Goal: Information Seeking & Learning: Learn about a topic

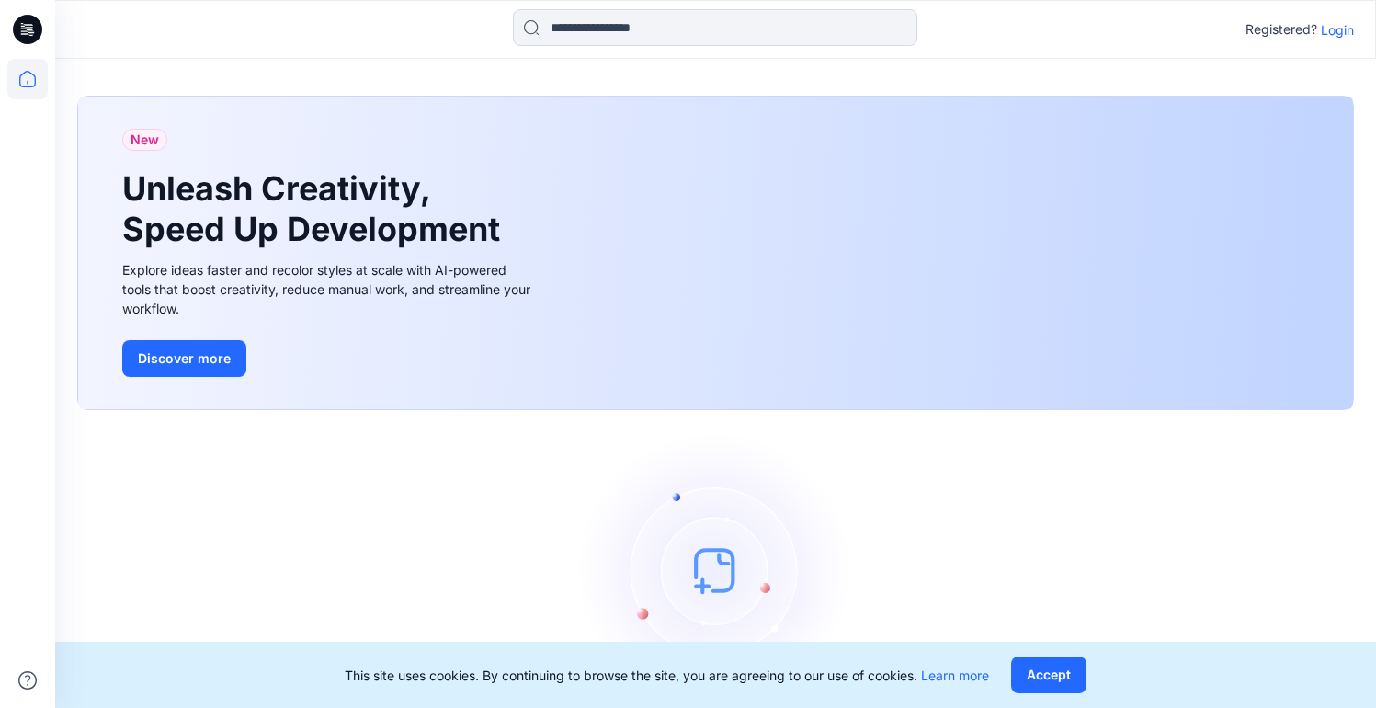
click at [1321, 25] on p "Login" at bounding box center [1337, 29] width 33 height 19
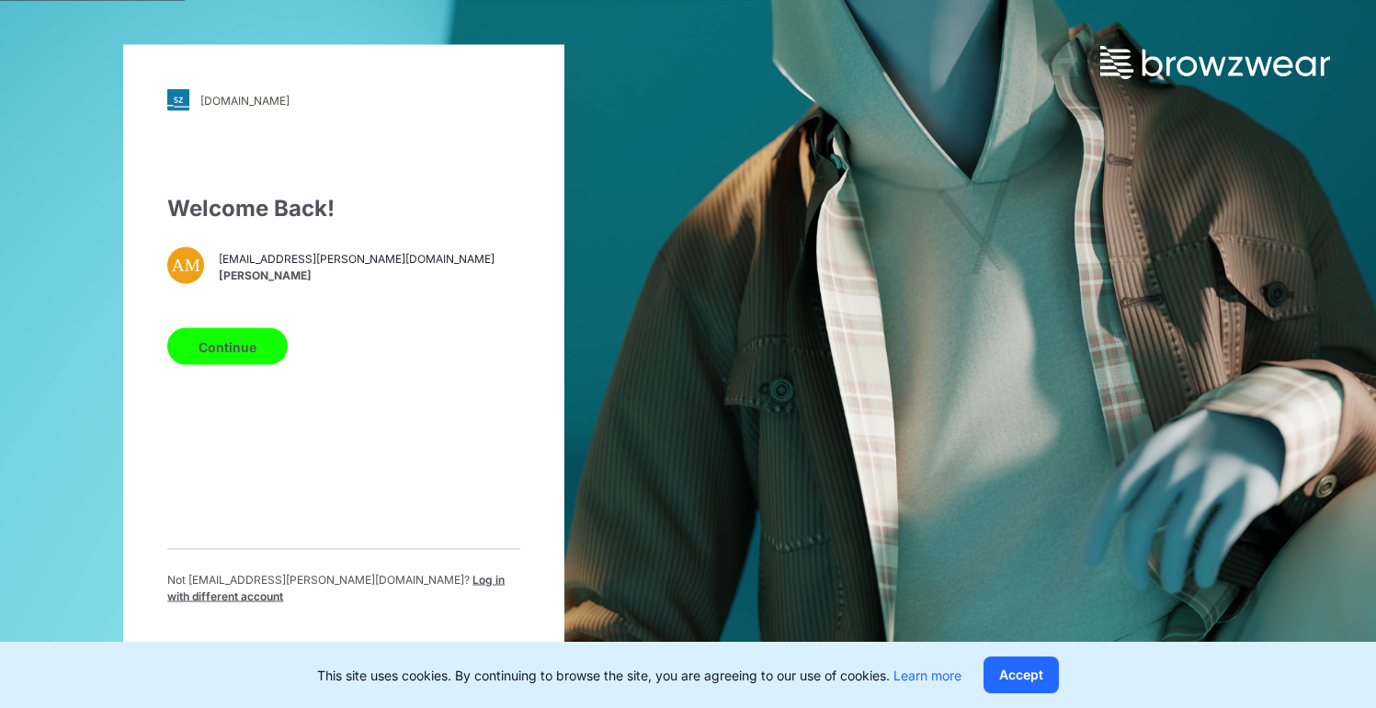
click at [231, 356] on button "Continue" at bounding box center [227, 346] width 120 height 37
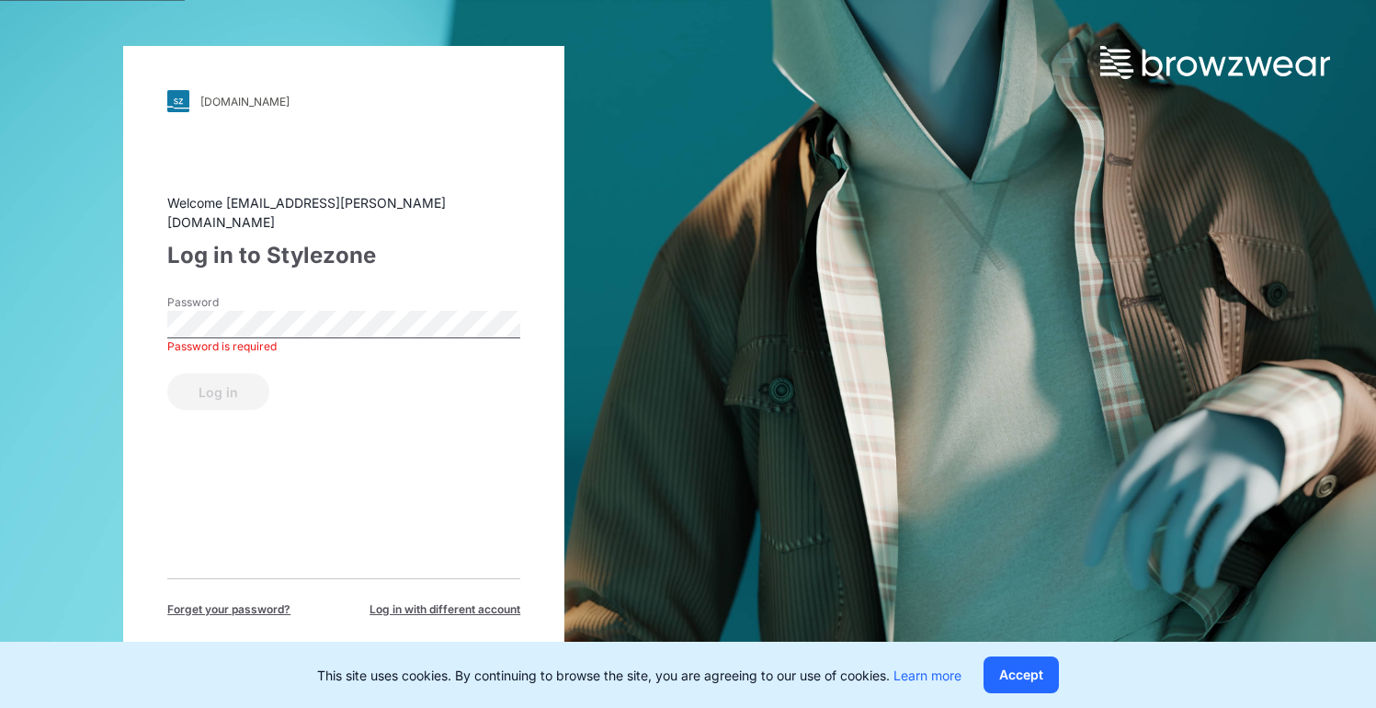
click at [231, 328] on div "Password Password is required" at bounding box center [343, 321] width 353 height 55
click at [219, 389] on button "Log in" at bounding box center [218, 391] width 102 height 37
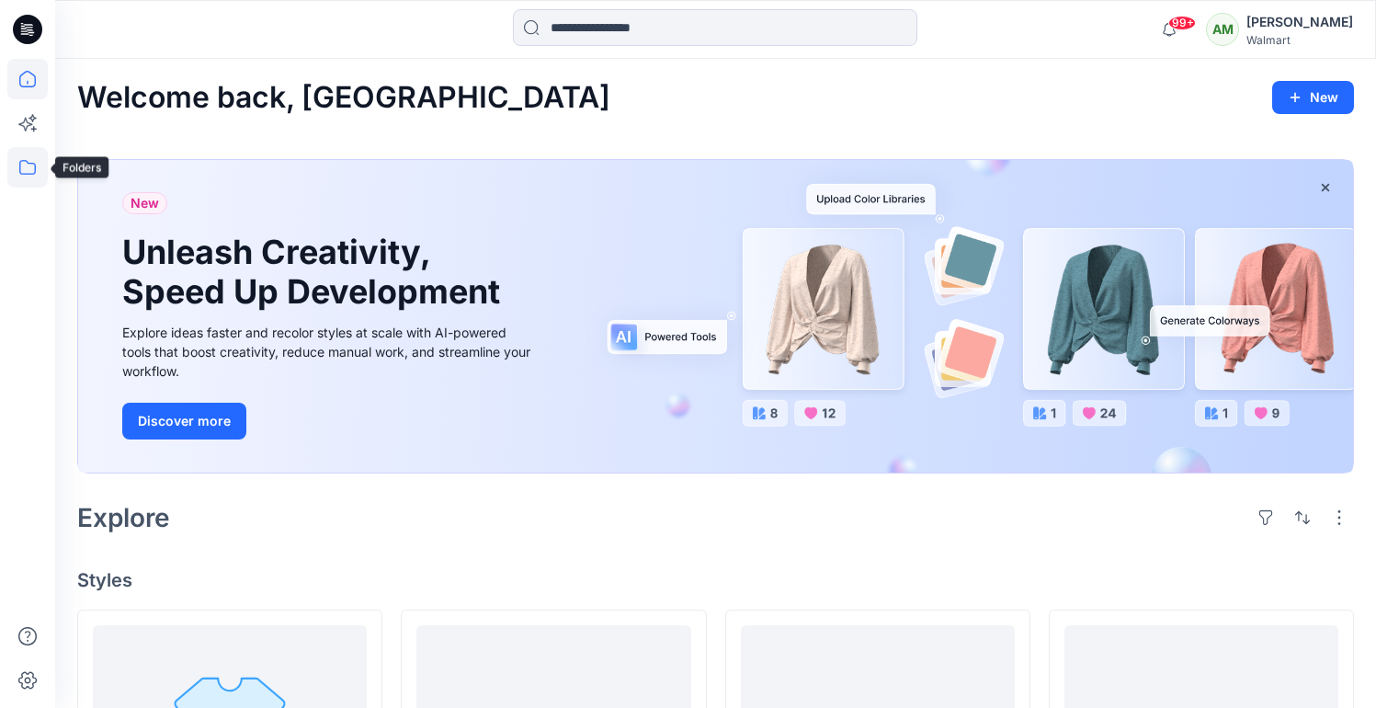
click at [34, 170] on icon at bounding box center [27, 167] width 17 height 15
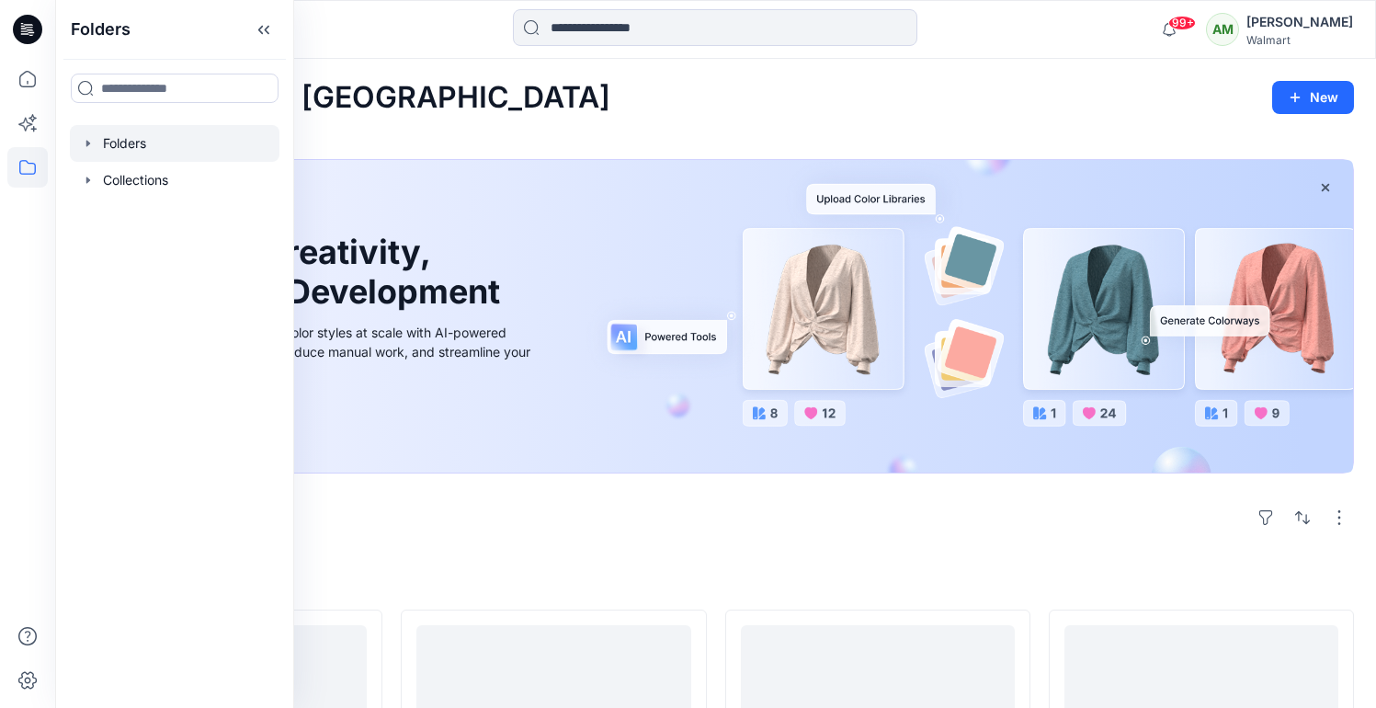
click at [85, 142] on icon "button" at bounding box center [88, 143] width 15 height 15
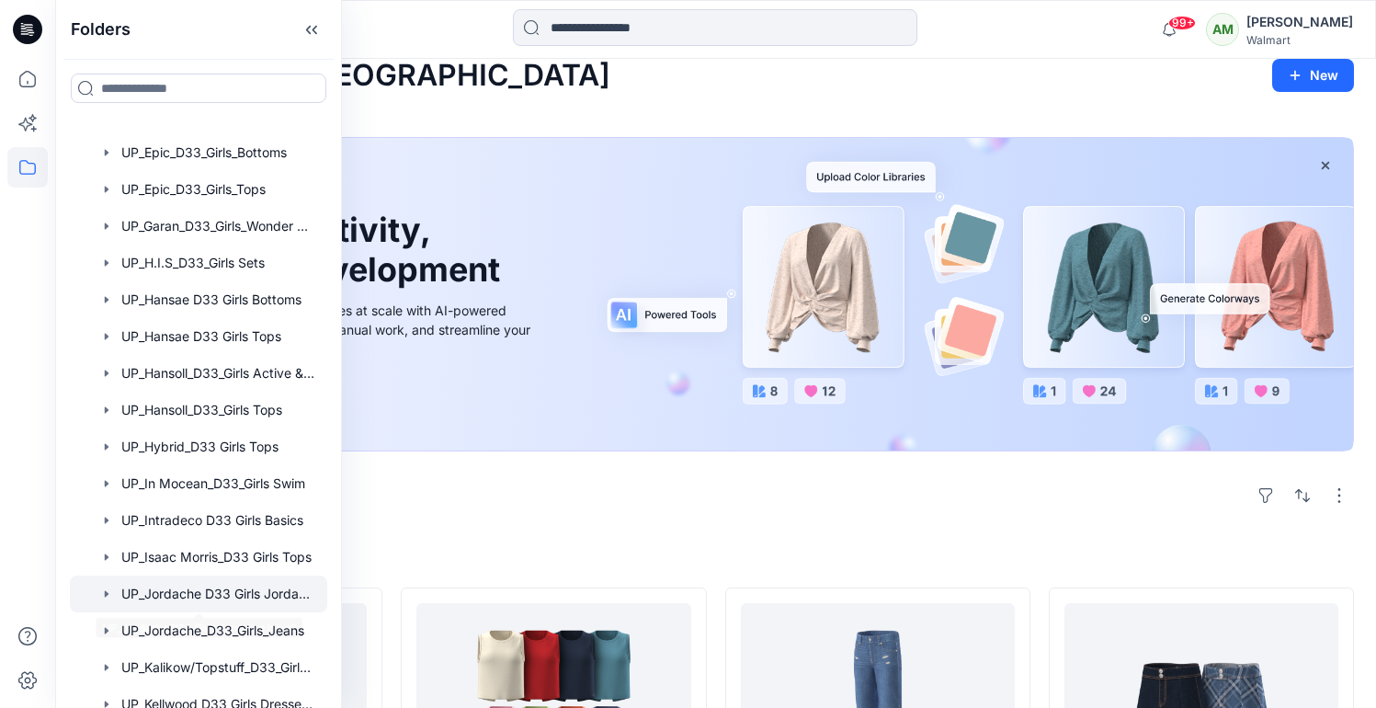
scroll to position [1365, 0]
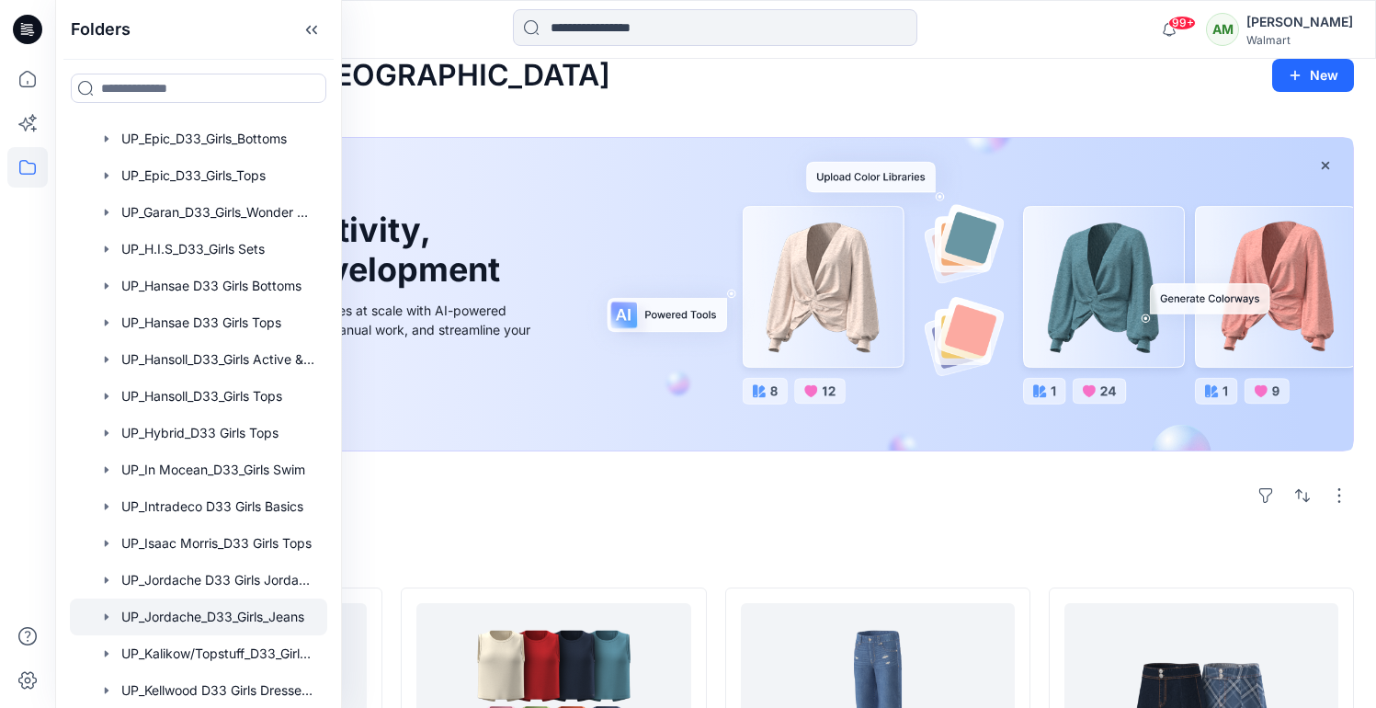
click at [205, 624] on div at bounding box center [198, 616] width 257 height 37
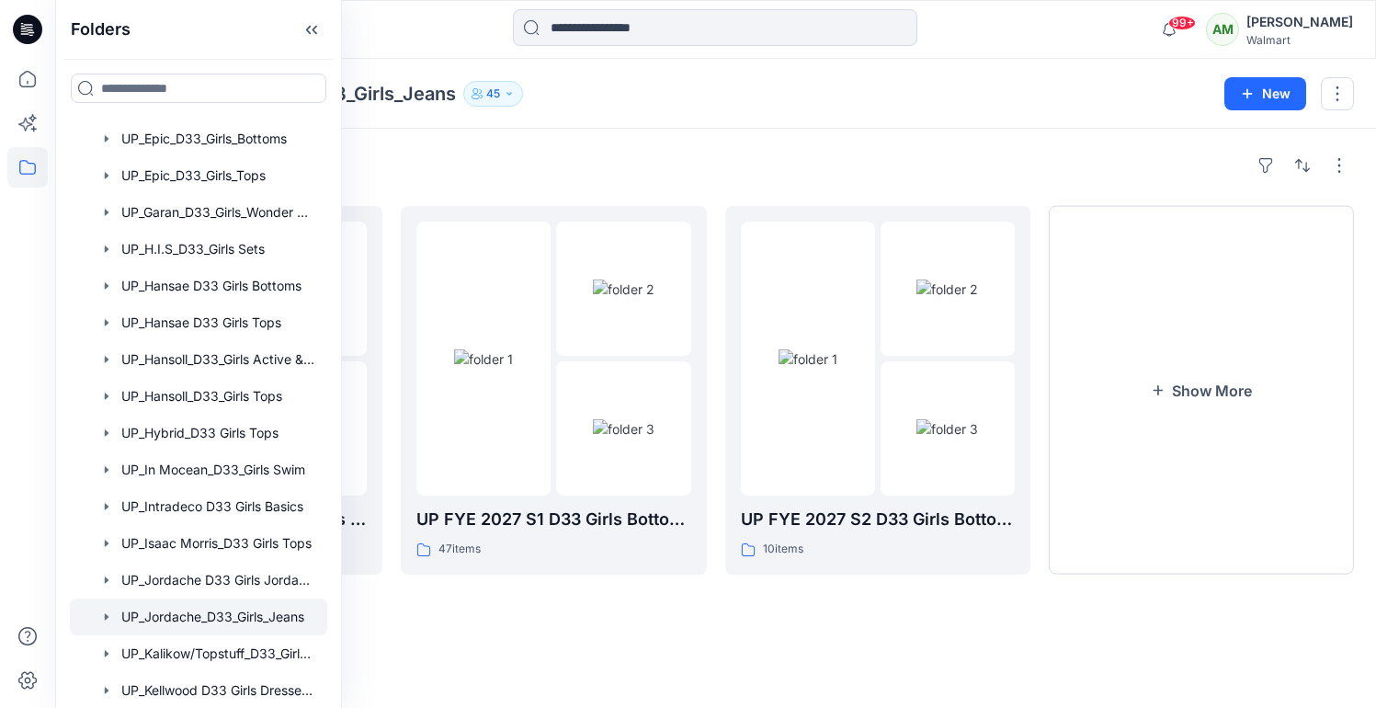
click at [855, 108] on div "Folders UP_Jordache_D33_Girls_Jeans 45 New" at bounding box center [715, 94] width 1321 height 70
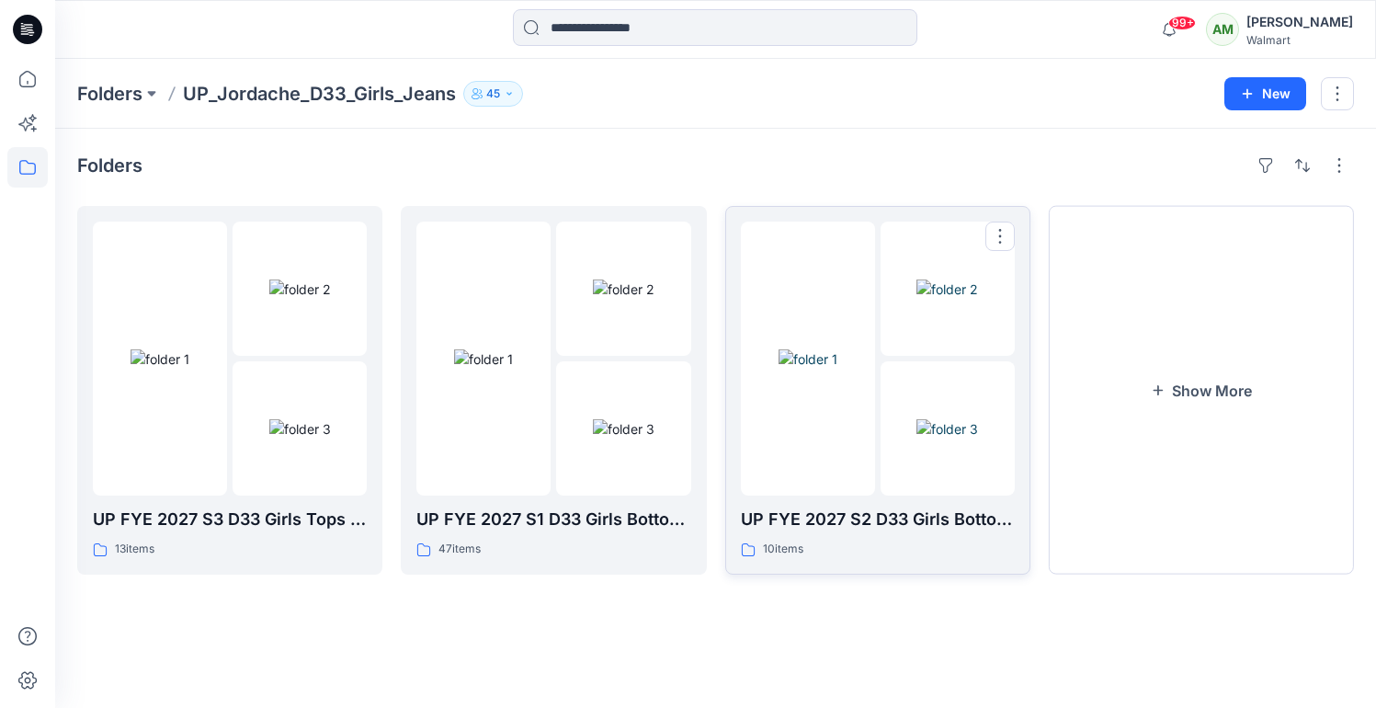
click at [916, 299] on img at bounding box center [947, 288] width 62 height 19
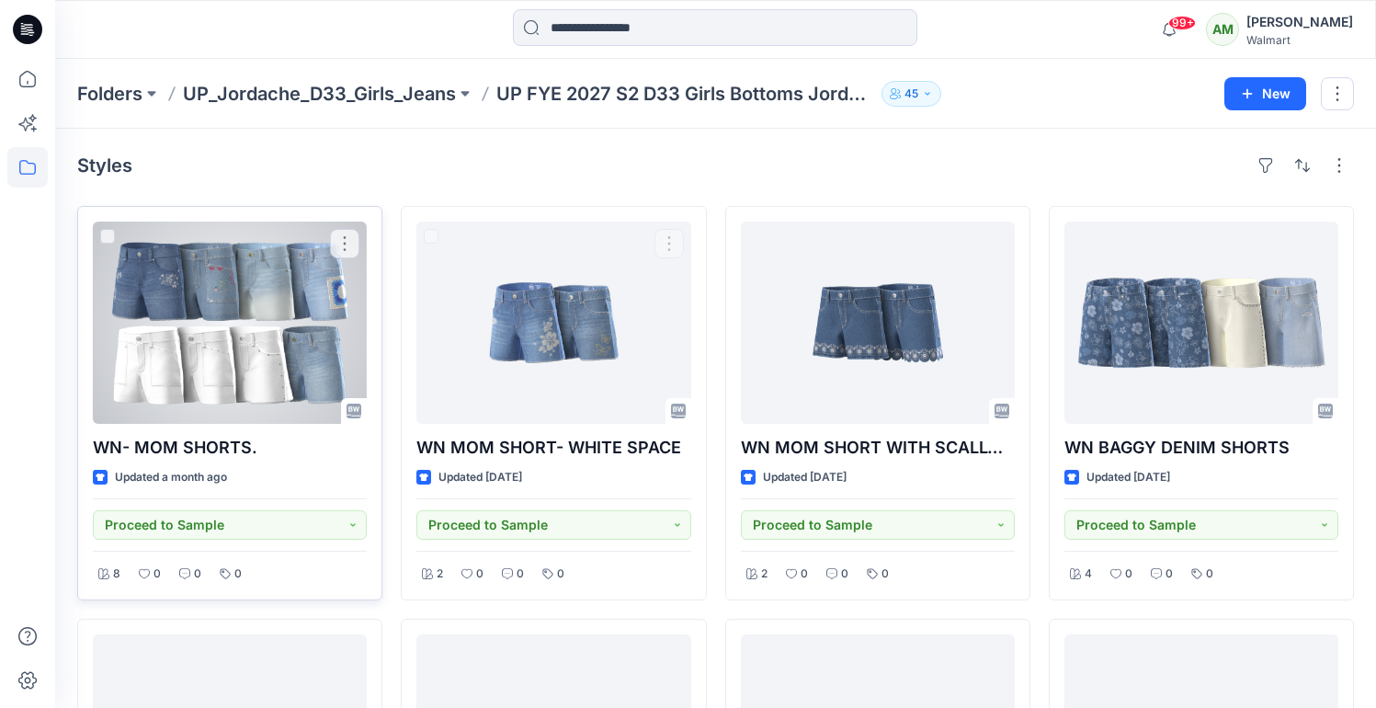
click at [222, 341] on div at bounding box center [230, 323] width 274 height 202
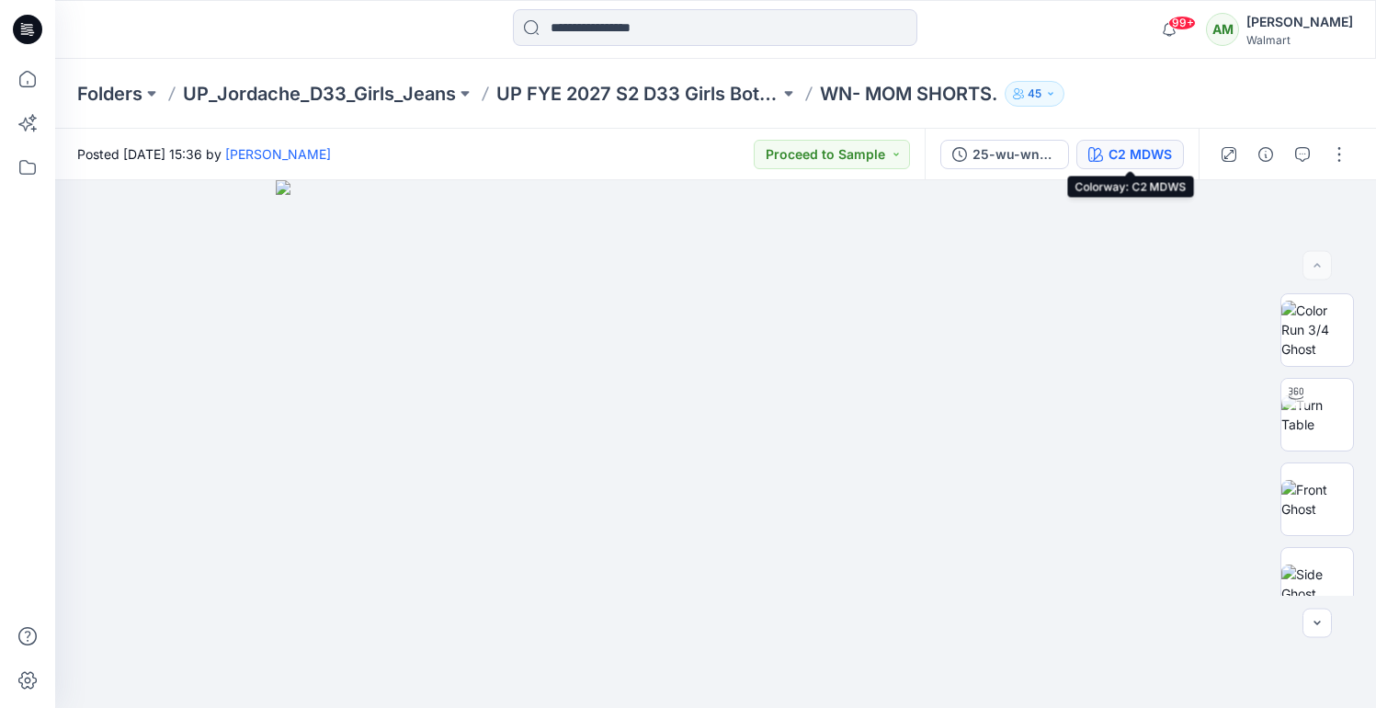
click at [1104, 160] on button "C2 MDWS" at bounding box center [1130, 154] width 108 height 29
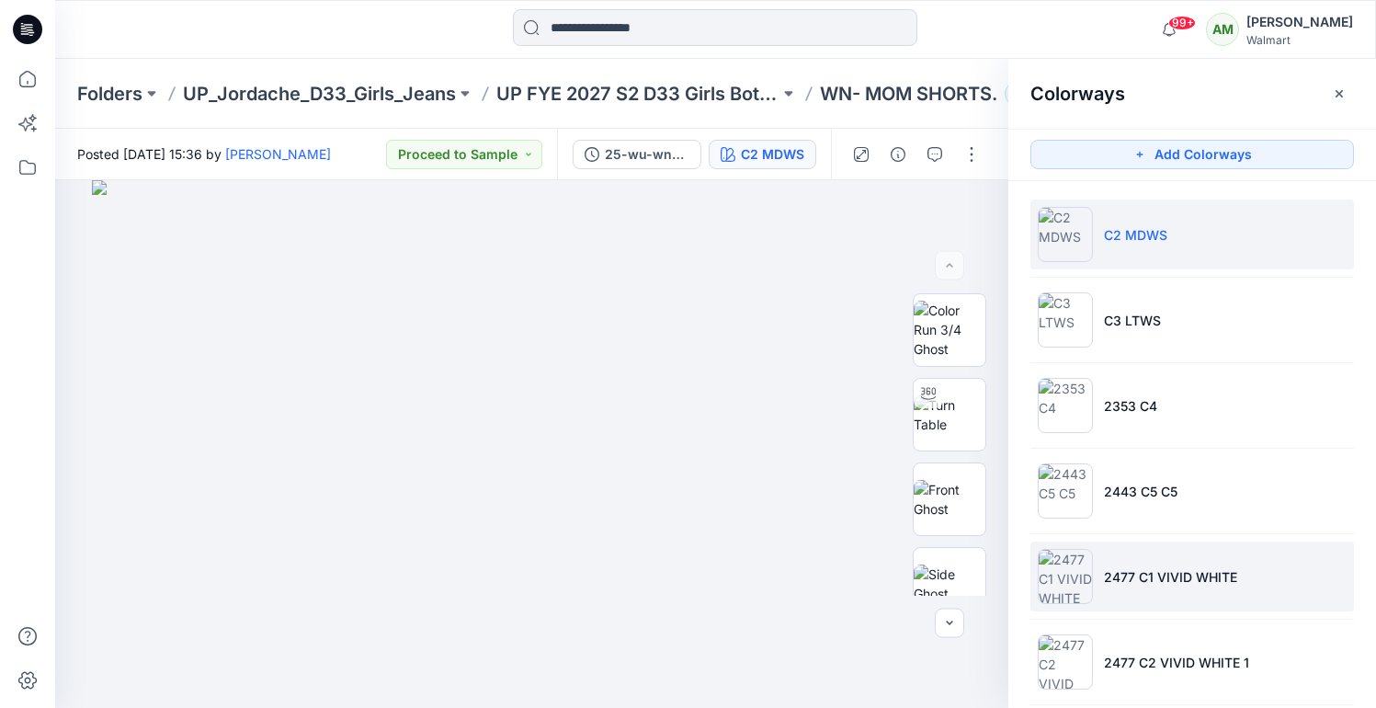
click at [1169, 579] on p "2477 C1 VIVID WHITE" at bounding box center [1170, 576] width 133 height 19
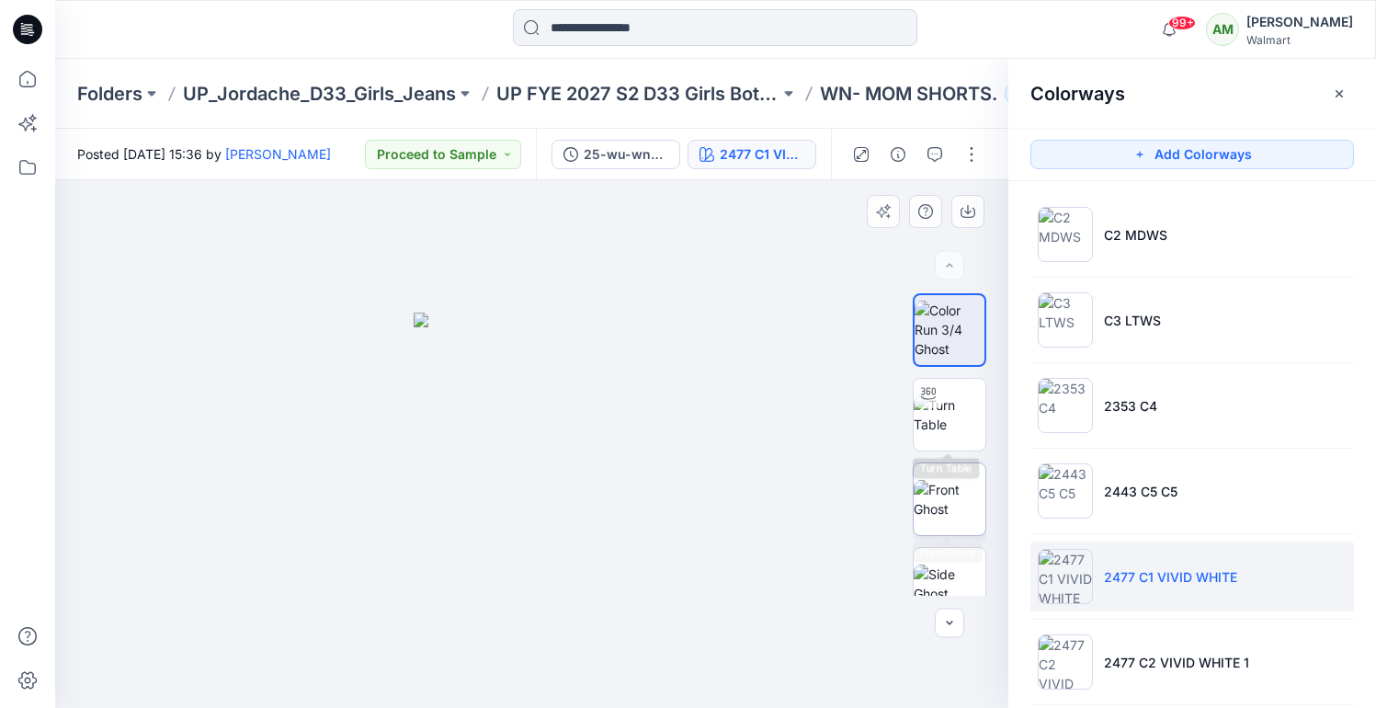
click at [955, 506] on img at bounding box center [950, 499] width 72 height 39
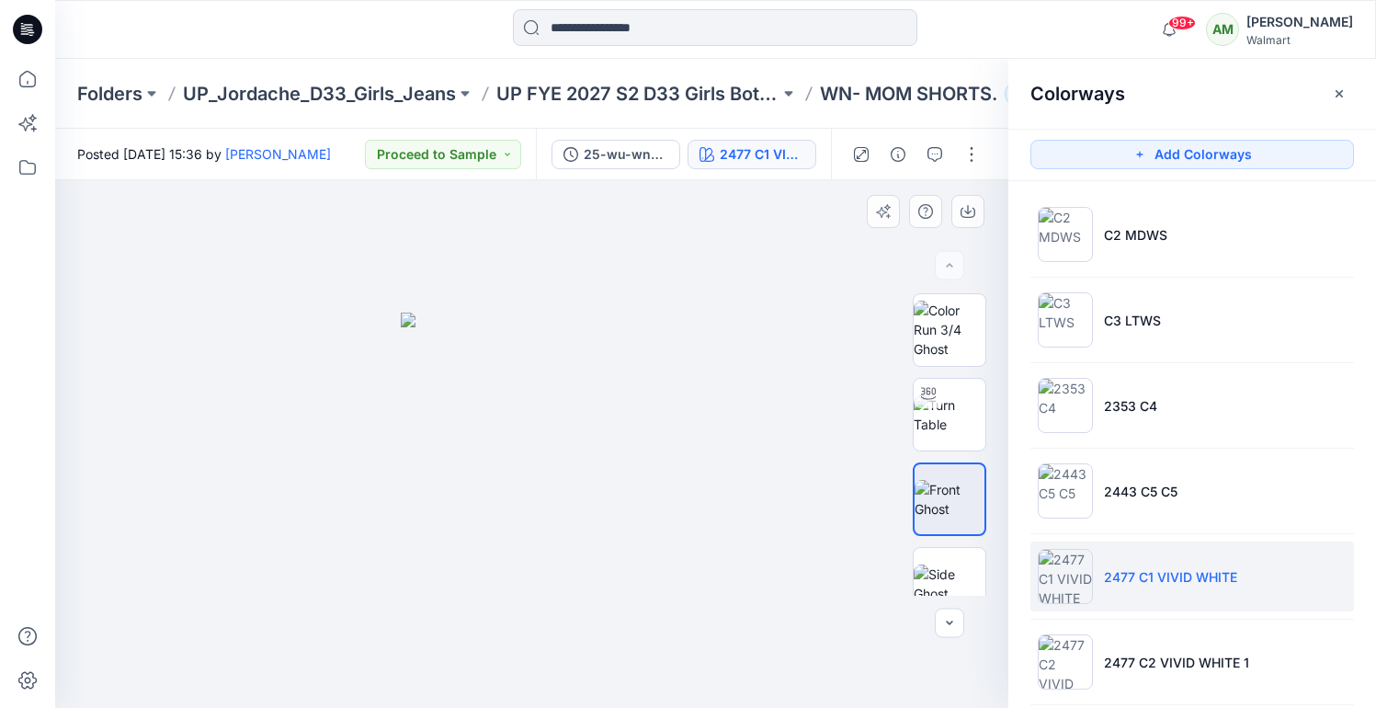
click at [612, 393] on img at bounding box center [532, 510] width 263 height 395
click at [530, 659] on div at bounding box center [531, 444] width 953 height 528
click at [652, 407] on img at bounding box center [532, 510] width 263 height 395
click at [597, 384] on img at bounding box center [532, 510] width 263 height 395
click at [1146, 607] on li "2477 C1 VIVID WHITE" at bounding box center [1192, 576] width 324 height 70
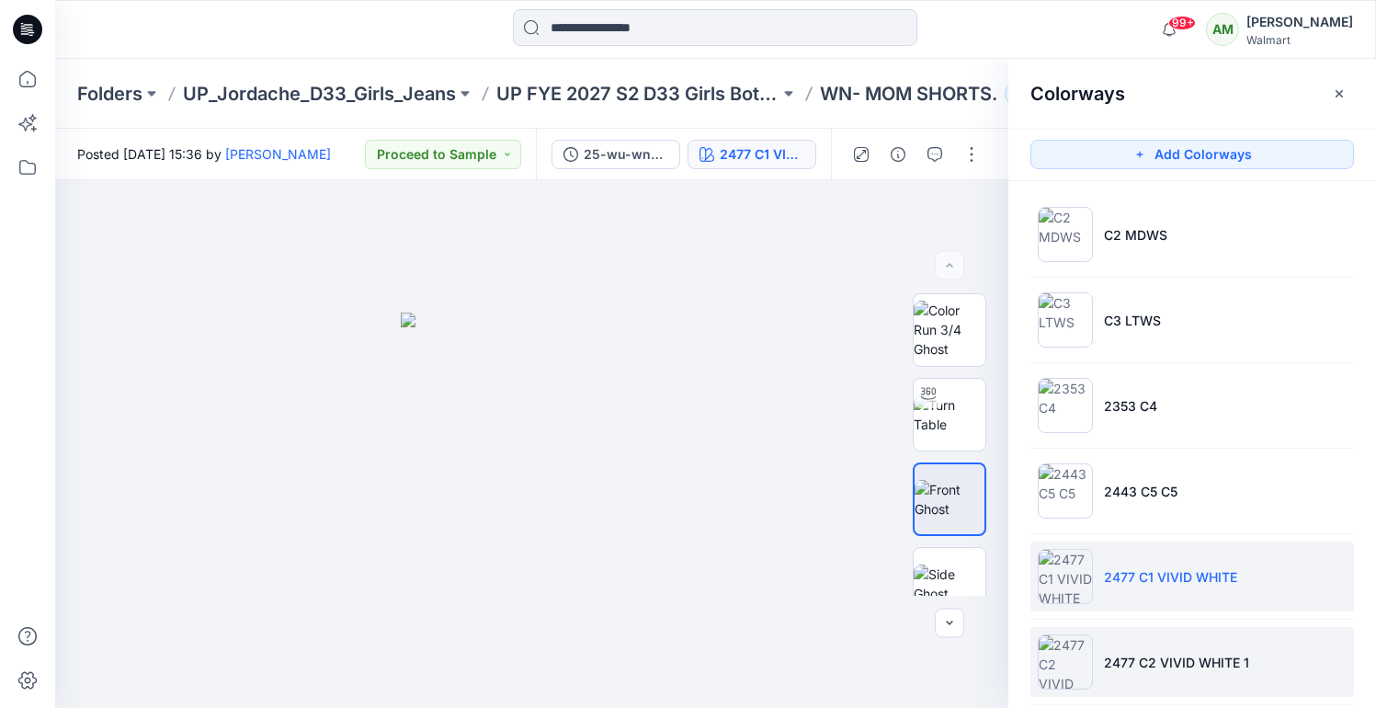
click at [1152, 640] on li "2477 C2 VIVID WHITE 1" at bounding box center [1192, 662] width 324 height 70
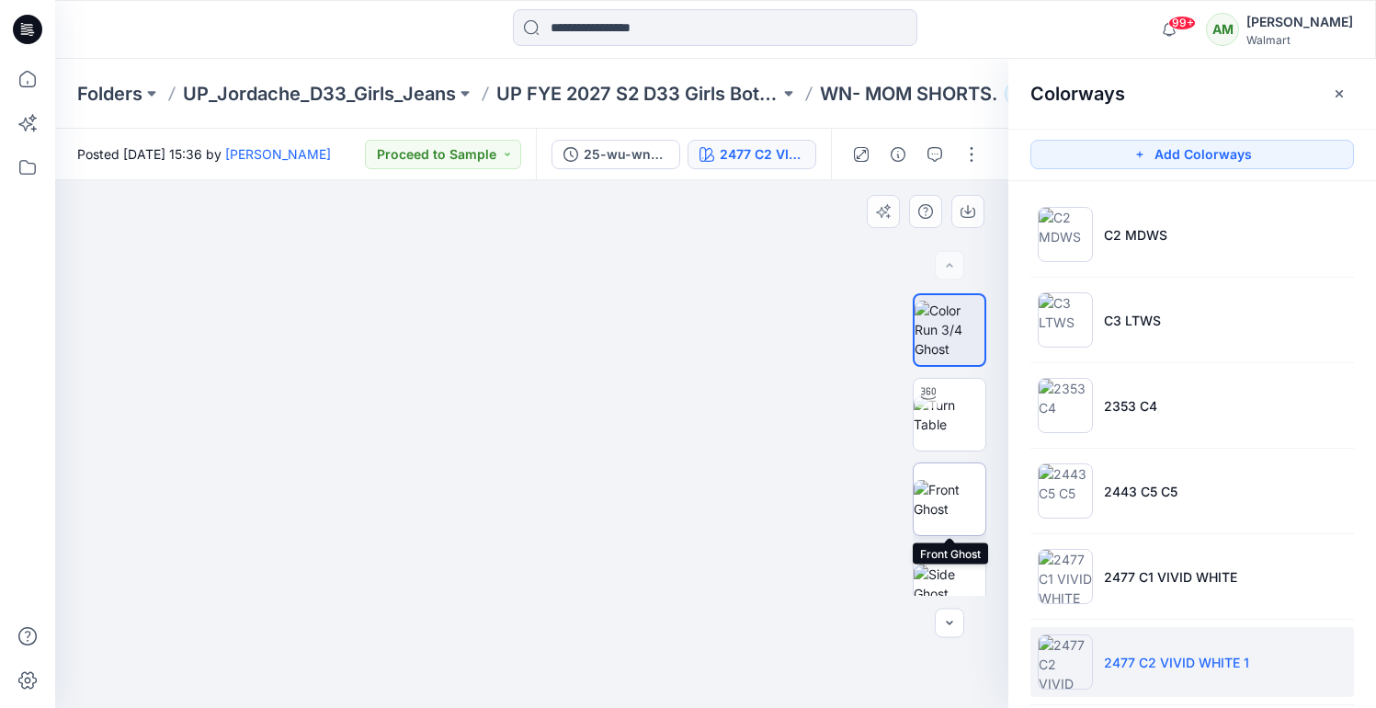
click at [951, 508] on img at bounding box center [950, 499] width 72 height 39
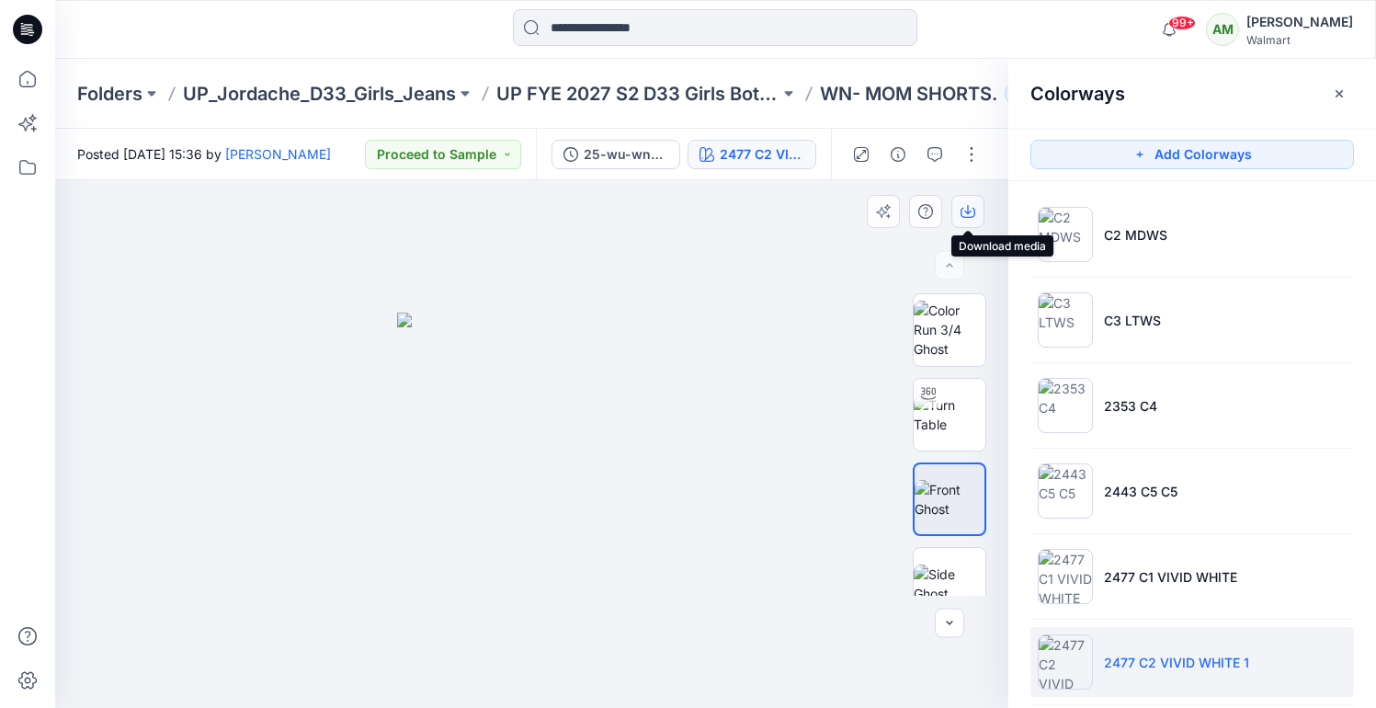
click at [964, 212] on icon "button" at bounding box center [967, 211] width 15 height 15
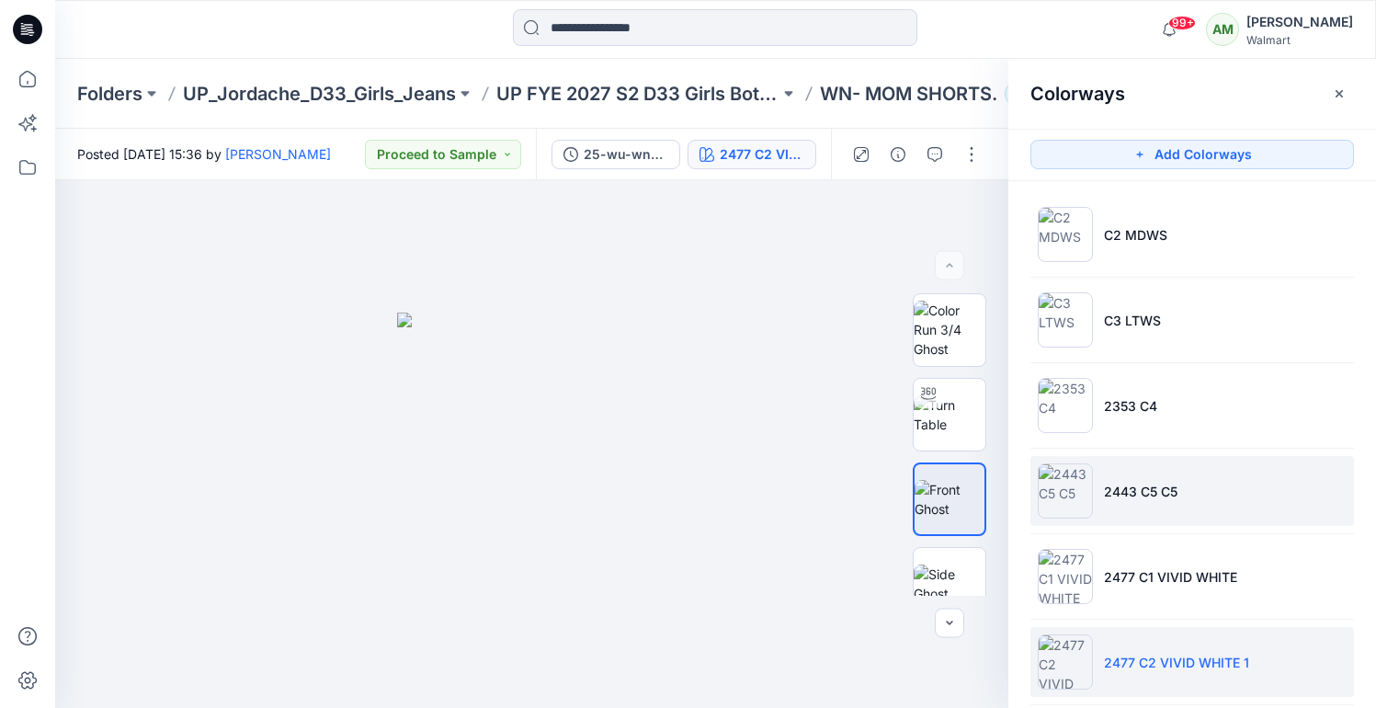
click at [1108, 498] on p "2443 C5 C5" at bounding box center [1141, 491] width 74 height 19
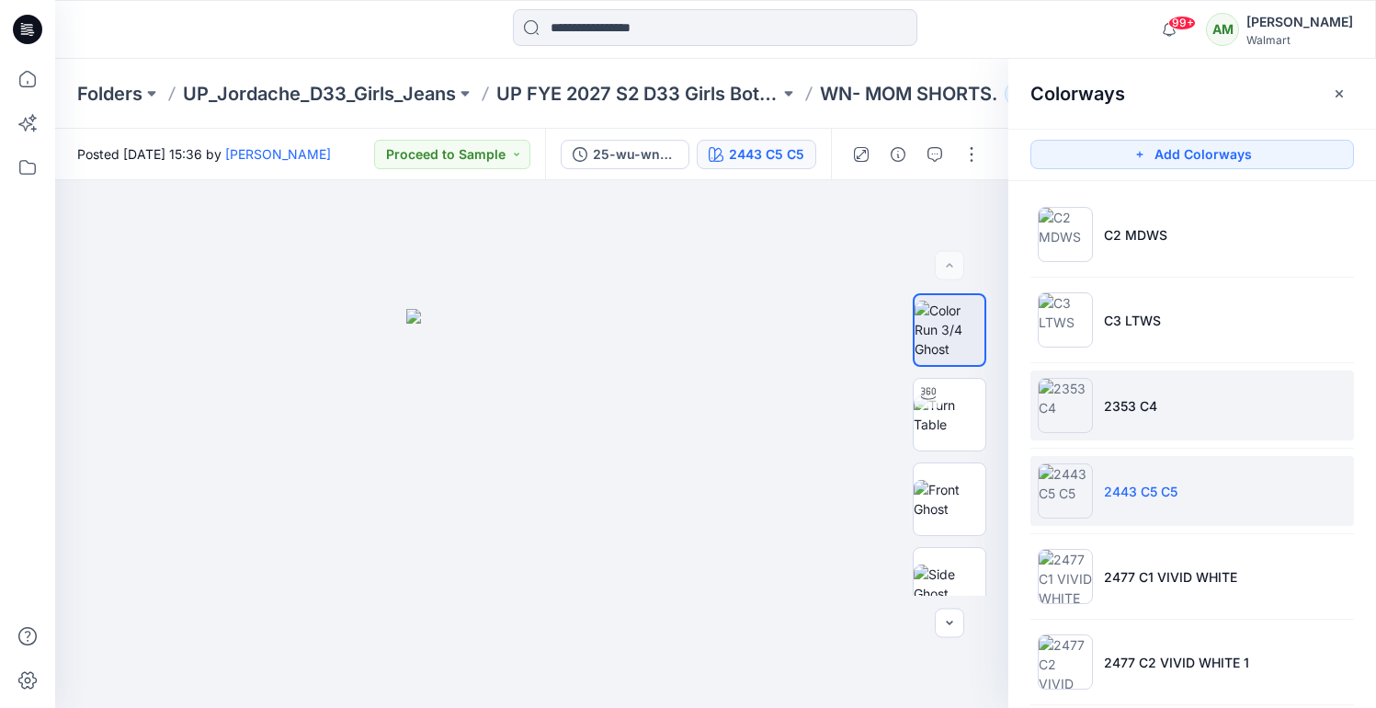
click at [1132, 406] on p "2353 C4" at bounding box center [1130, 405] width 53 height 19
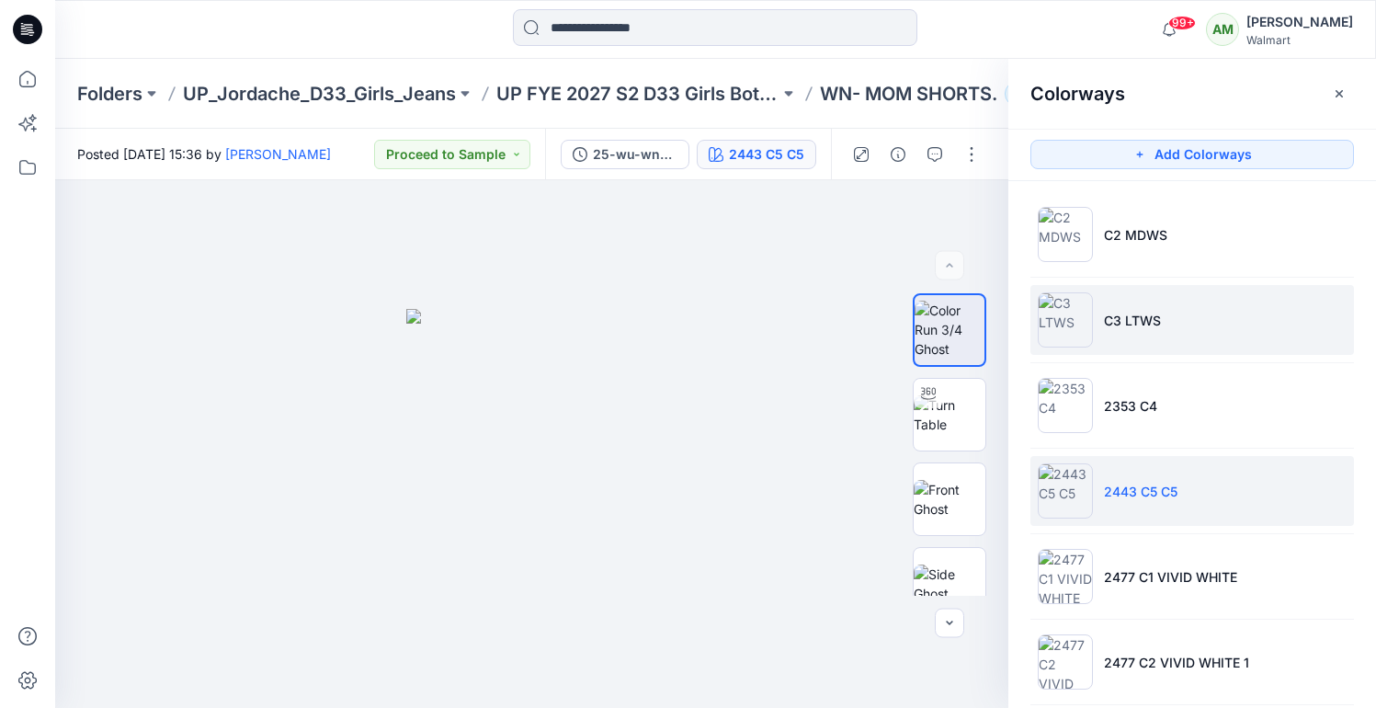
click at [1140, 335] on li "C3 LTWS" at bounding box center [1192, 320] width 324 height 70
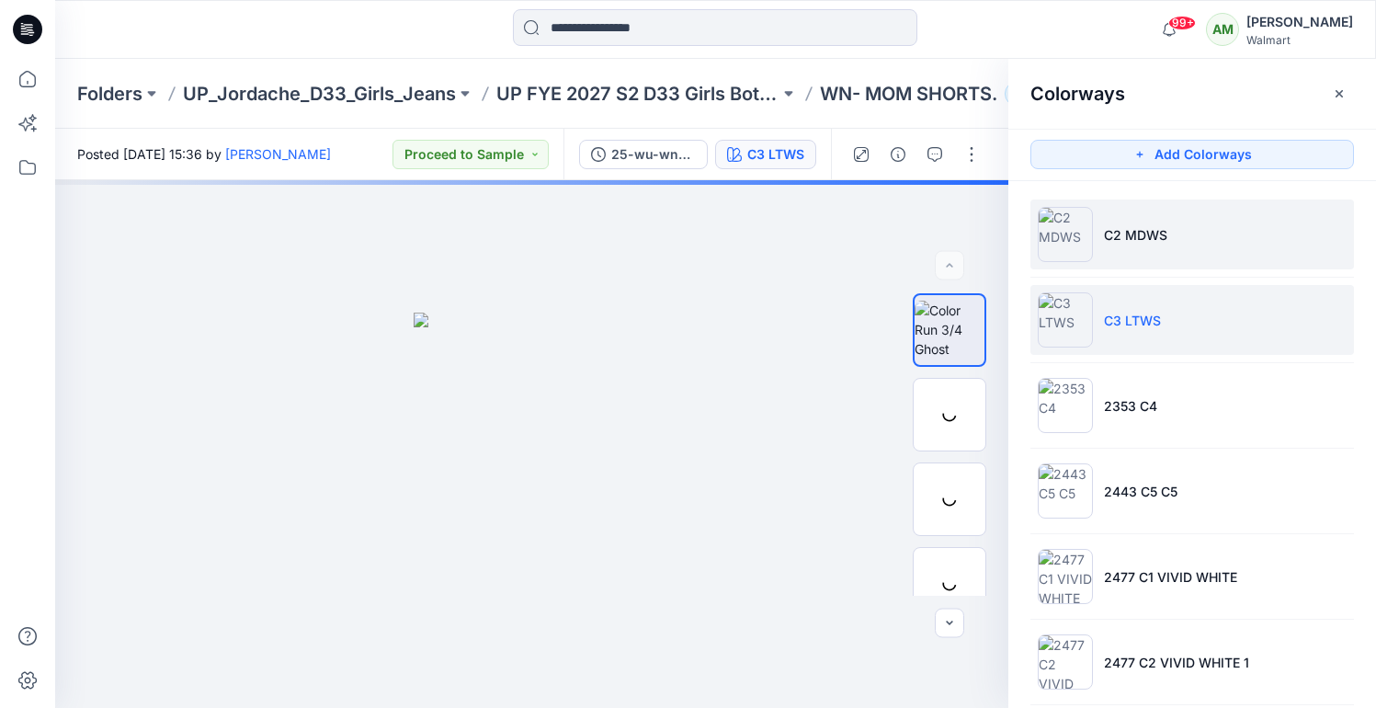
click at [1150, 259] on li "C2 MDWS" at bounding box center [1192, 234] width 324 height 70
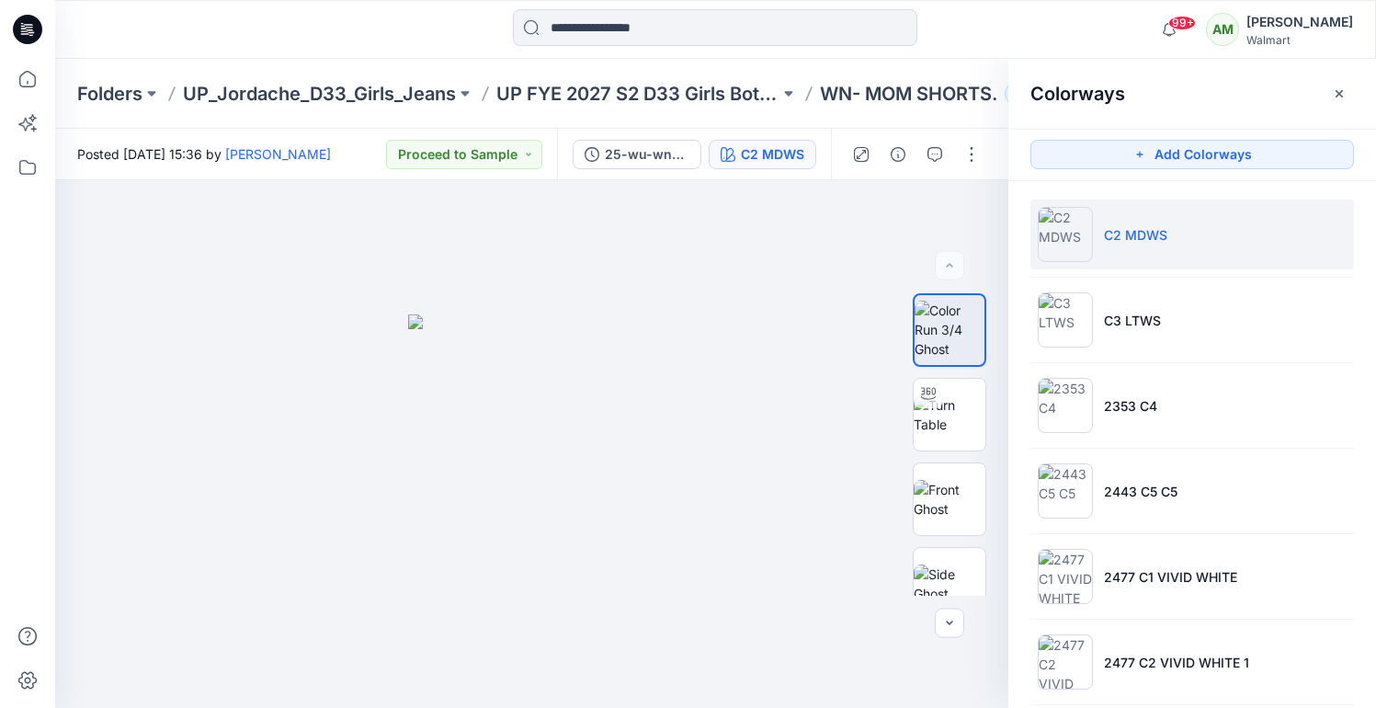
click at [1140, 222] on li "C2 MDWS" at bounding box center [1192, 234] width 324 height 70
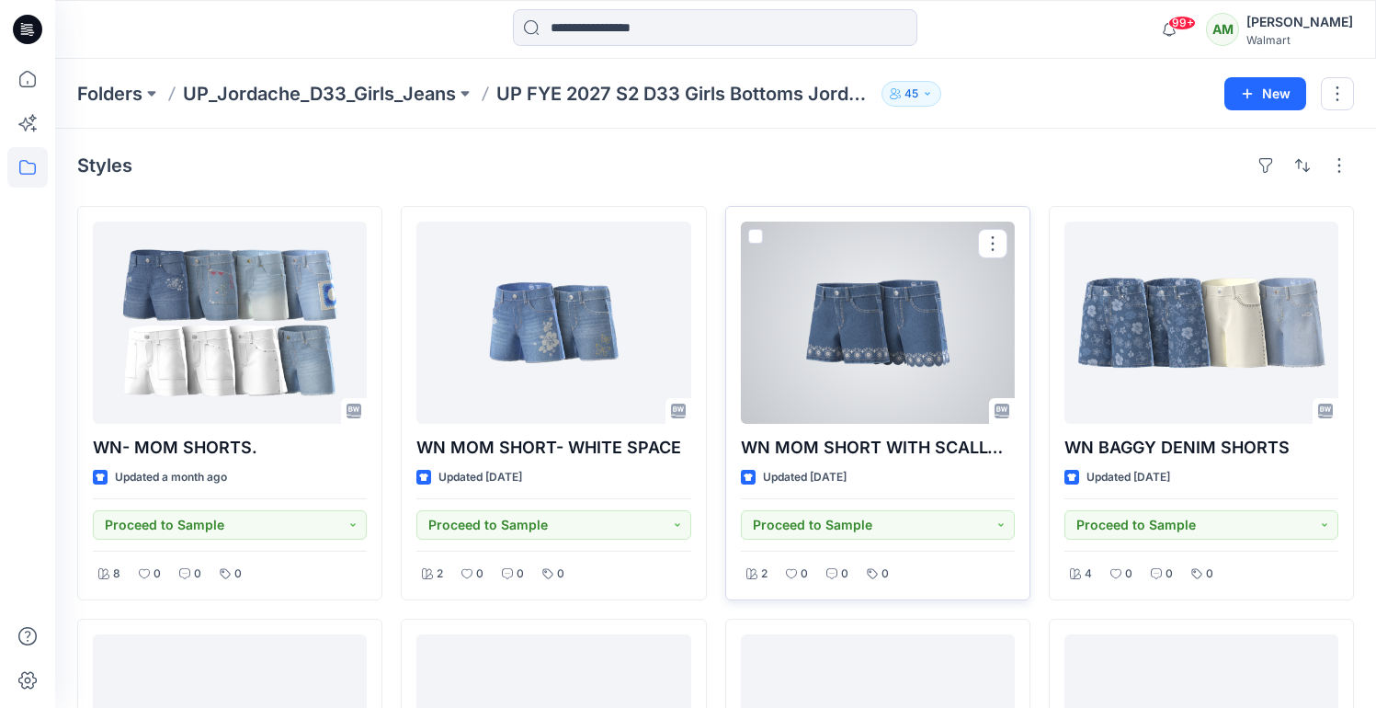
click at [895, 340] on div at bounding box center [878, 323] width 274 height 202
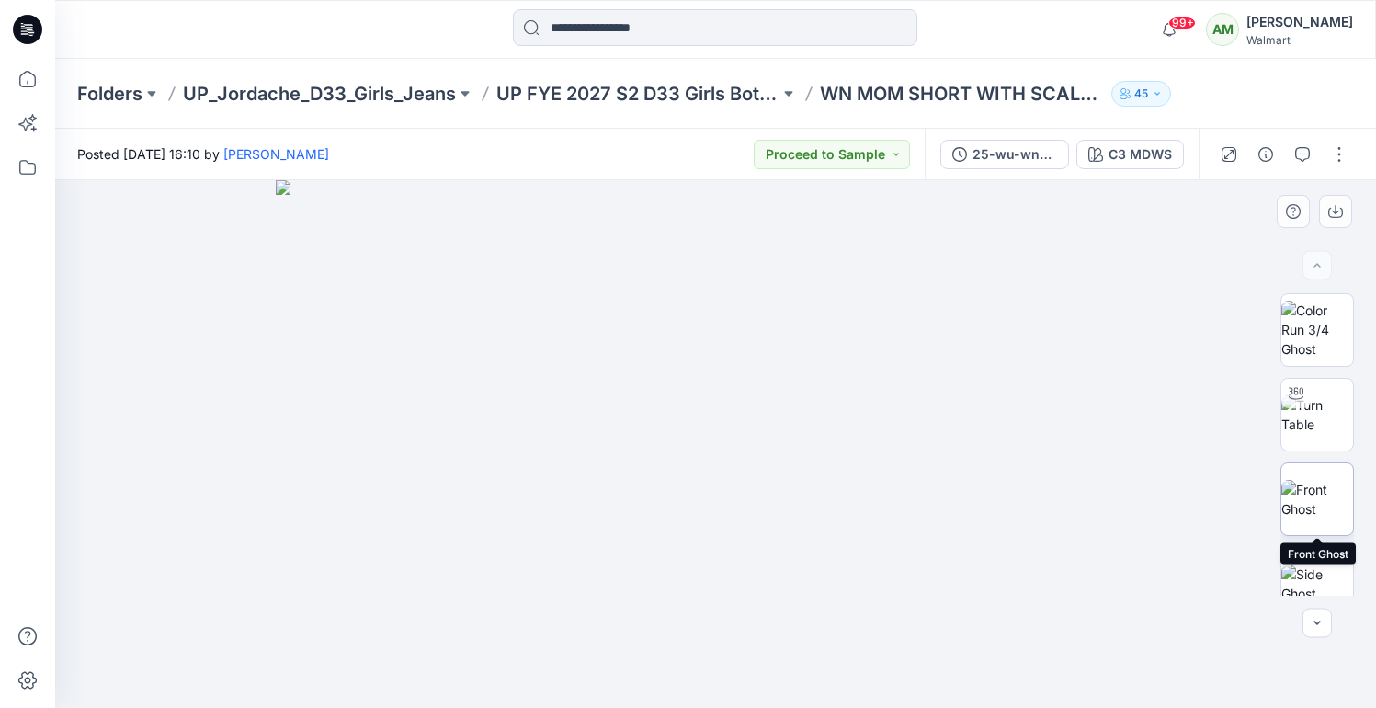
click at [1321, 498] on img at bounding box center [1317, 499] width 72 height 39
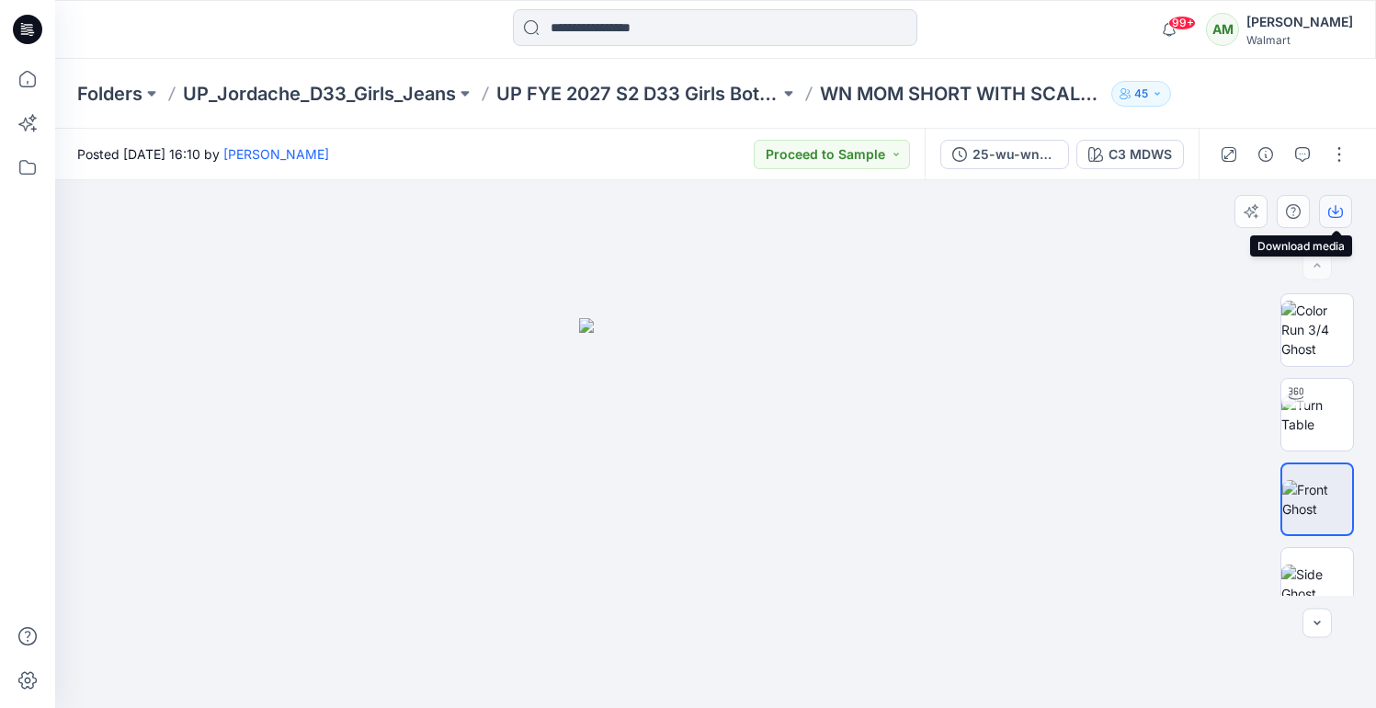
click at [1330, 204] on icon "button" at bounding box center [1335, 211] width 15 height 15
